Goal: Information Seeking & Learning: Learn about a topic

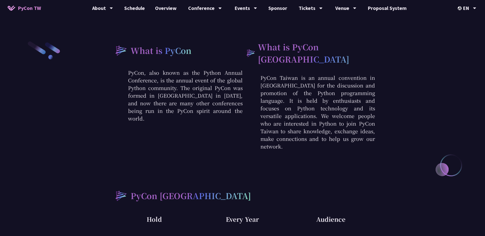
scroll to position [82, 0]
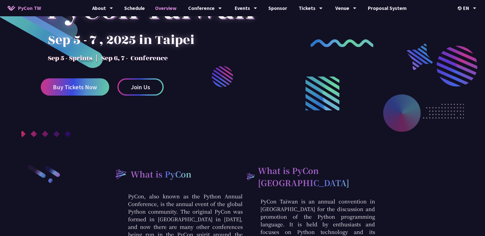
click at [169, 9] on link "Overview" at bounding box center [166, 8] width 32 height 16
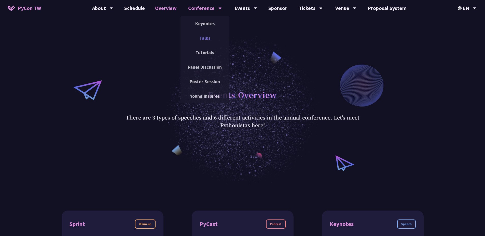
click at [210, 40] on link "Talks" at bounding box center [205, 38] width 49 height 12
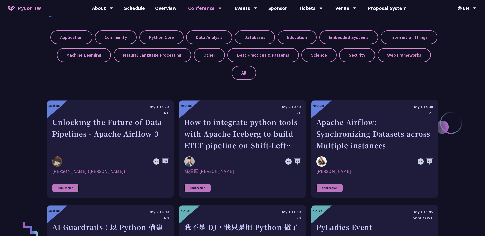
scroll to position [141, 0]
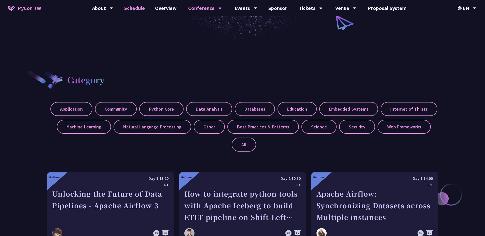
click at [131, 5] on link "Schedule" at bounding box center [134, 8] width 31 height 16
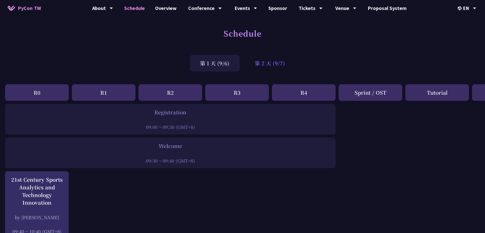
click at [263, 64] on div "第 2 天 (9/7)" at bounding box center [270, 63] width 50 height 17
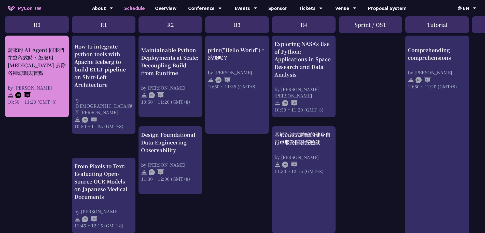
scroll to position [172, 0]
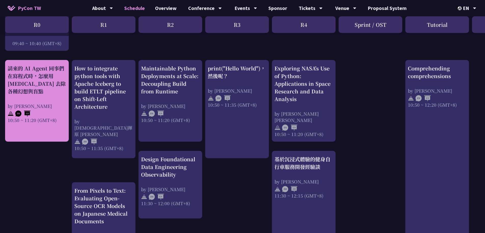
click at [57, 99] on div "請來的 AI Agent 同事們在寫程式時，怎麼用 [MEDICAL_DATA] 去除各種幻想與盲點 by [PERSON_NAME] 10:50 ~ 11:…" at bounding box center [37, 93] width 59 height 59
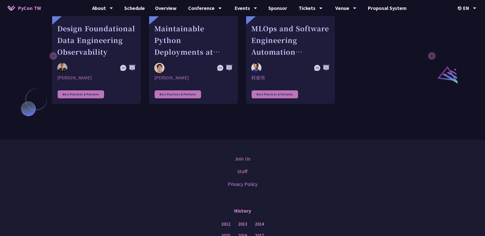
scroll to position [24, 0]
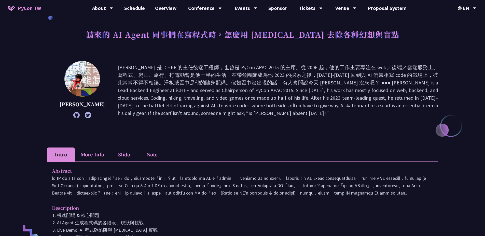
click at [83, 157] on li "More Info" at bounding box center [92, 155] width 35 height 14
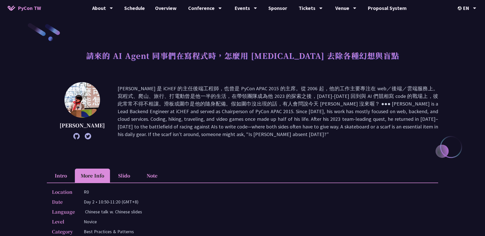
scroll to position [11, 0]
